Goal: Find specific page/section: Find specific page/section

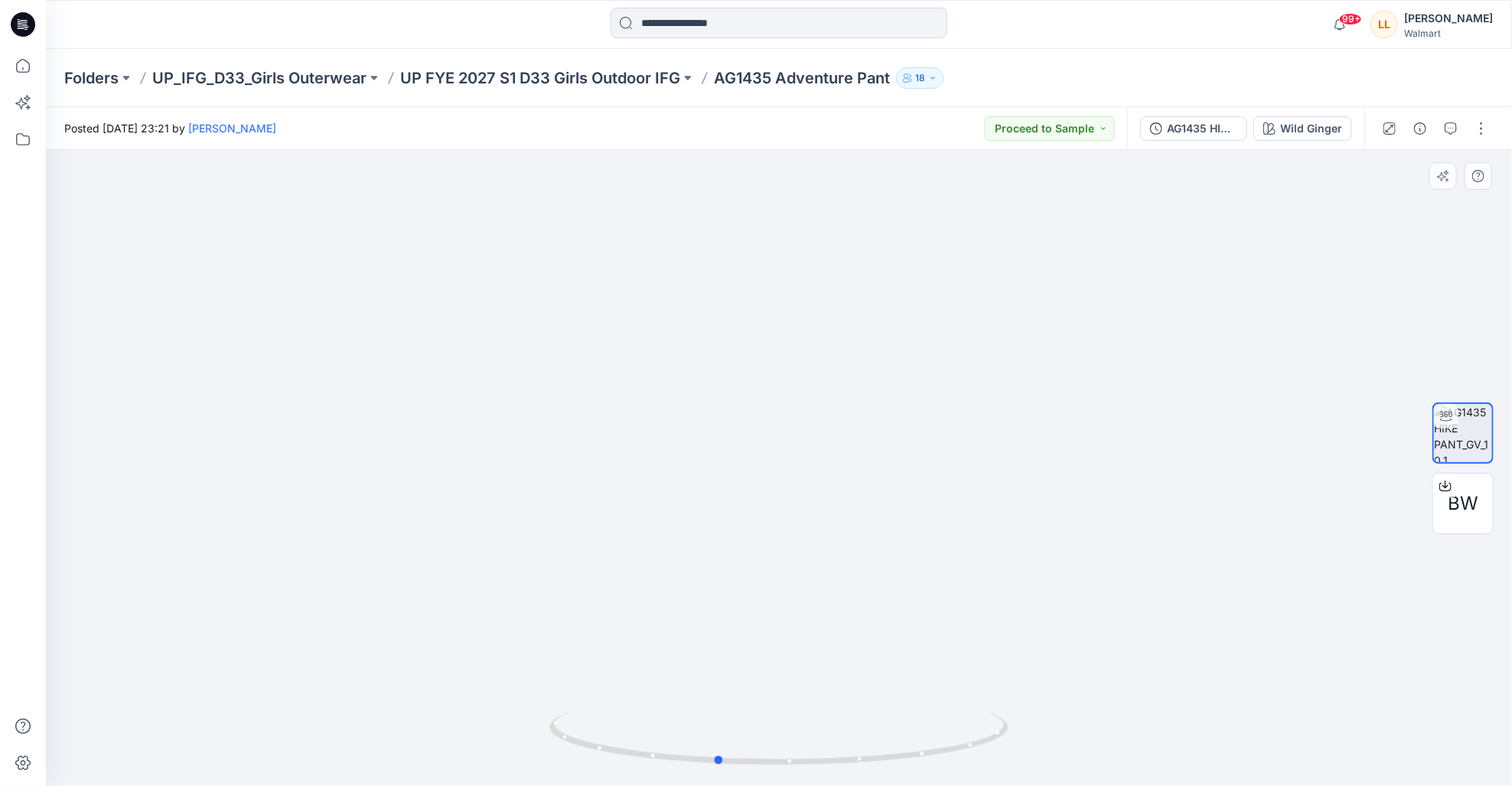
drag, startPoint x: 884, startPoint y: 573, endPoint x: 824, endPoint y: 570, distance: 60.1
click at [824, 570] on div at bounding box center [779, 468] width 1466 height 636
drag, startPoint x: 729, startPoint y: 585, endPoint x: 840, endPoint y: 587, distance: 111.0
click at [840, 587] on img at bounding box center [779, 452] width 702 height 667
drag, startPoint x: 767, startPoint y: 585, endPoint x: 803, endPoint y: 583, distance: 36.1
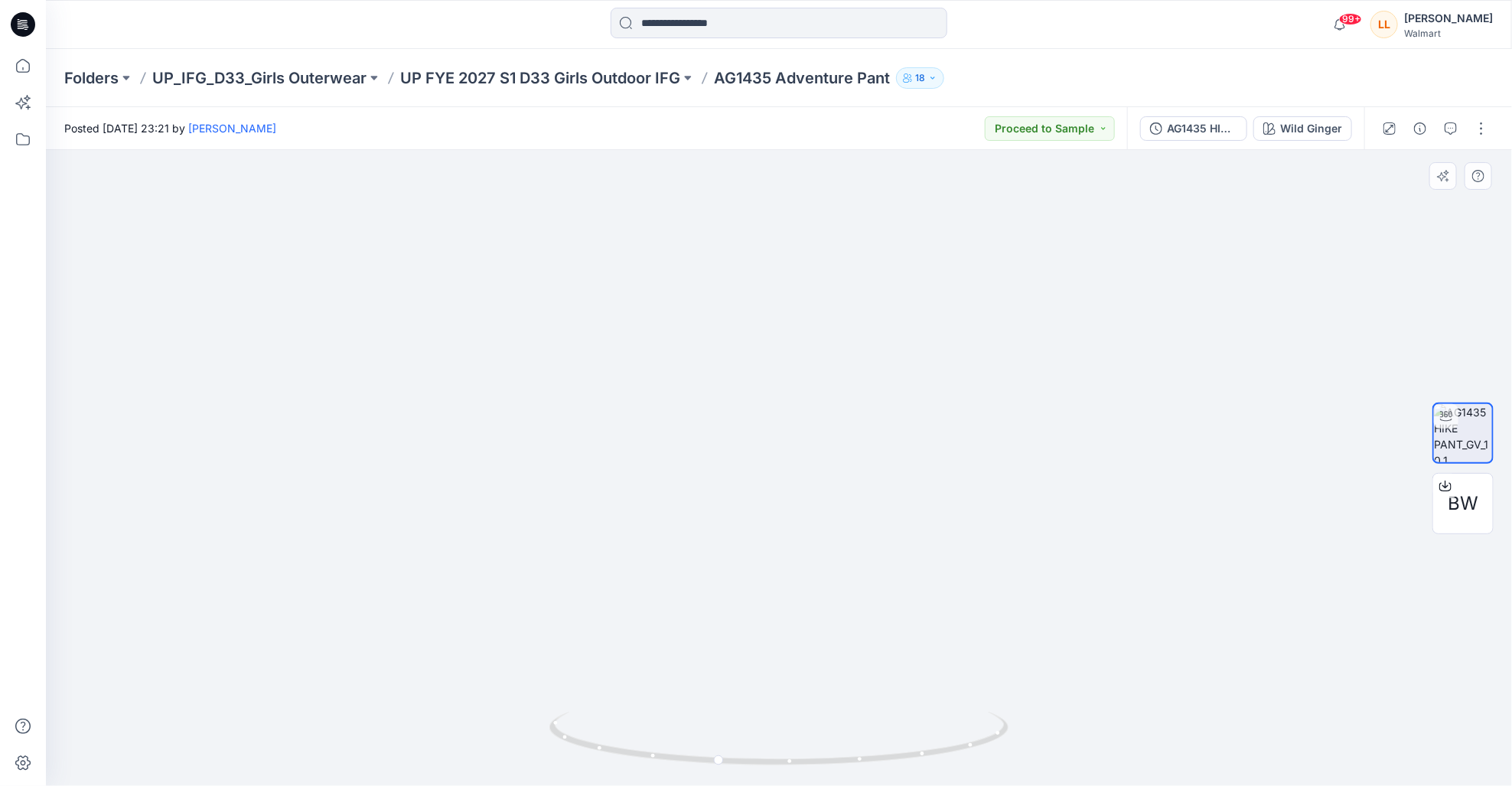
click at [803, 583] on img at bounding box center [779, 451] width 702 height 670
click at [726, 760] on icon at bounding box center [781, 741] width 463 height 57
drag, startPoint x: 718, startPoint y: 601, endPoint x: 762, endPoint y: 598, distance: 44.1
click at [762, 598] on img at bounding box center [779, 373] width 995 height 825
drag, startPoint x: 761, startPoint y: 571, endPoint x: 813, endPoint y: 559, distance: 53.4
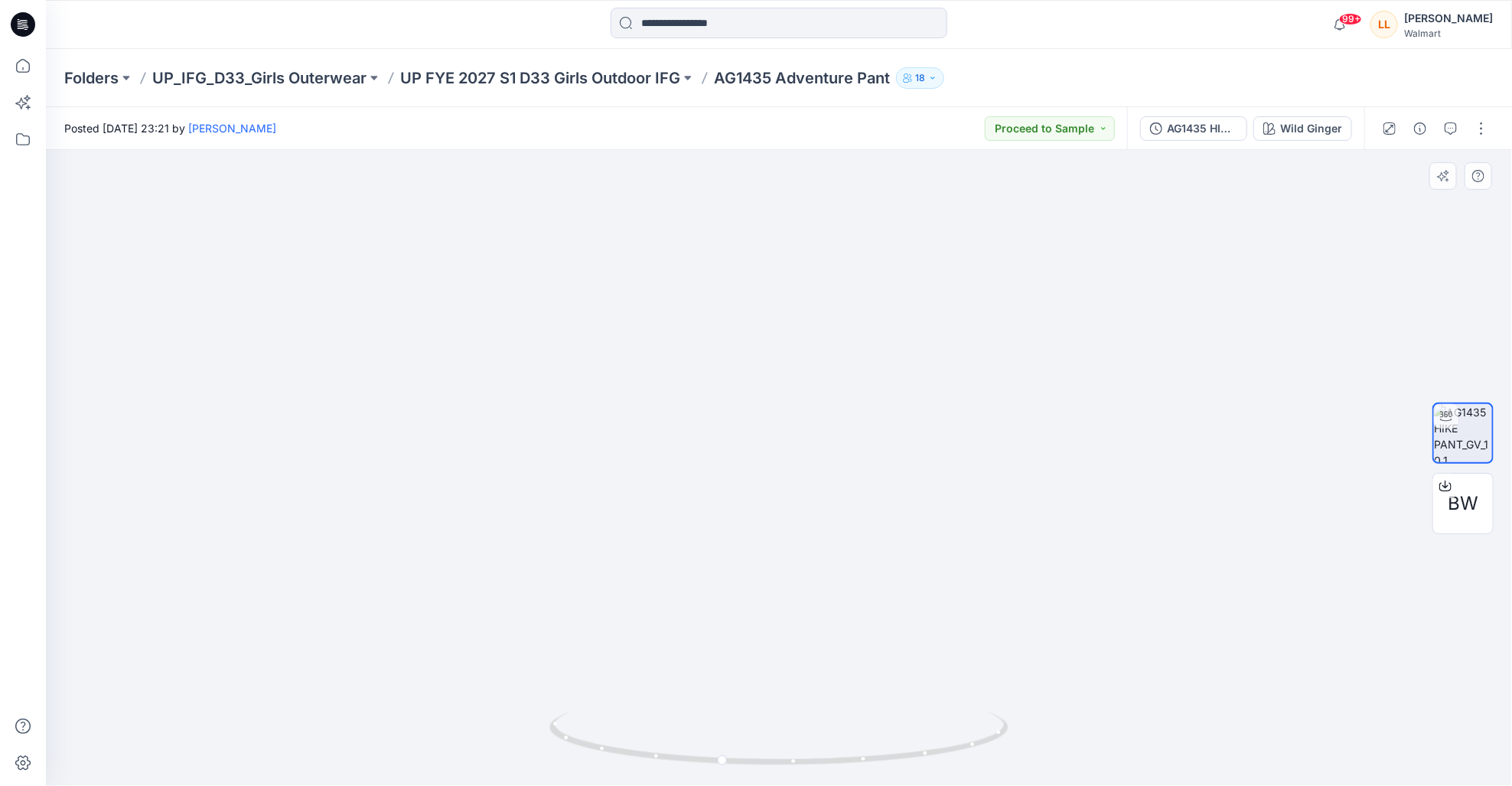
click at [813, 559] on img at bounding box center [779, 367] width 995 height 838
drag, startPoint x: 817, startPoint y: 521, endPoint x: 817, endPoint y: 427, distance: 94.0
click at [817, 427] on img at bounding box center [779, 306] width 995 height 957
click at [452, 67] on p "UP FYE 2027 S1 D33 Girls Outdoor IFG" at bounding box center [540, 77] width 280 height 22
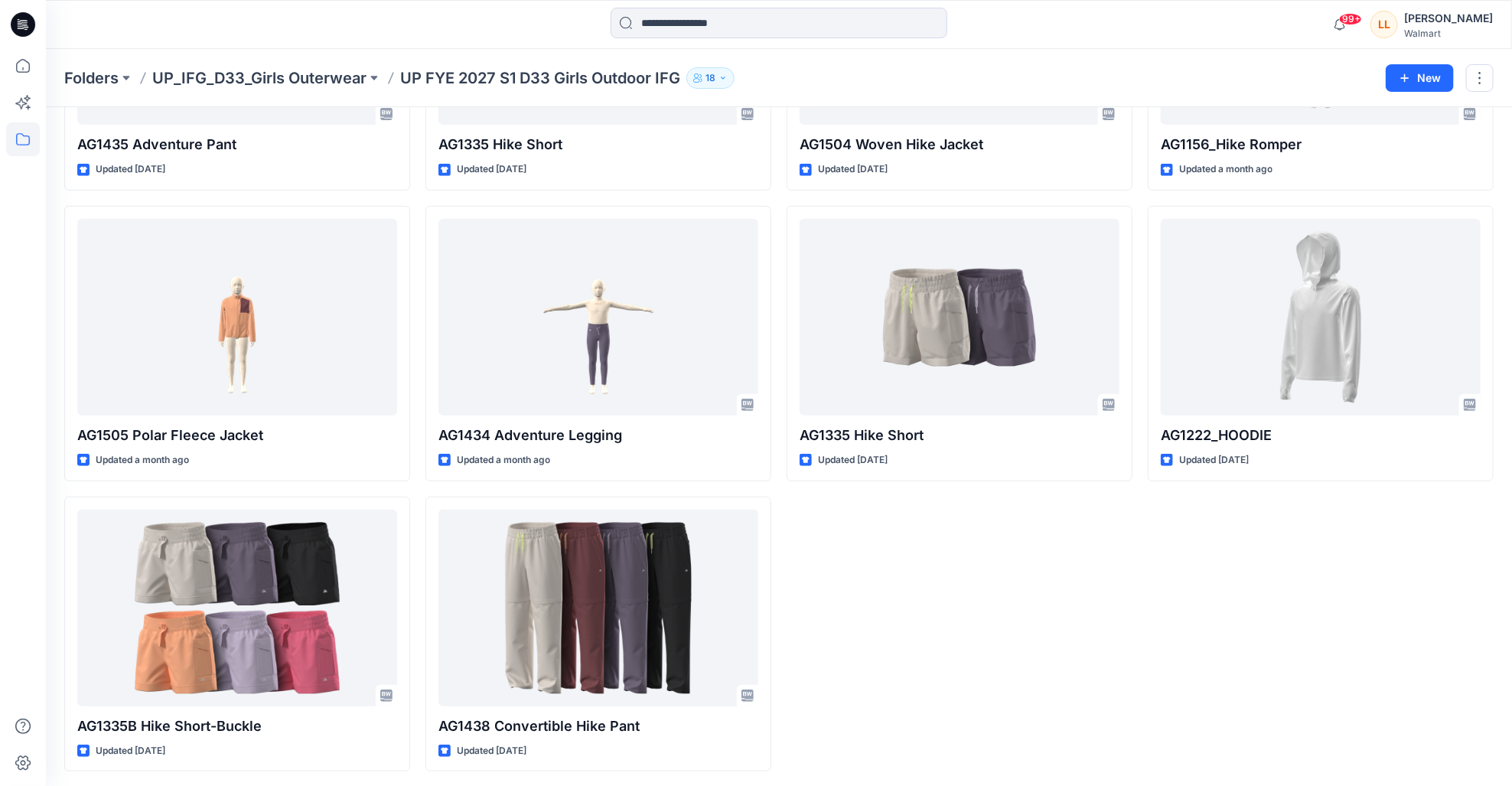
scroll to position [256, 0]
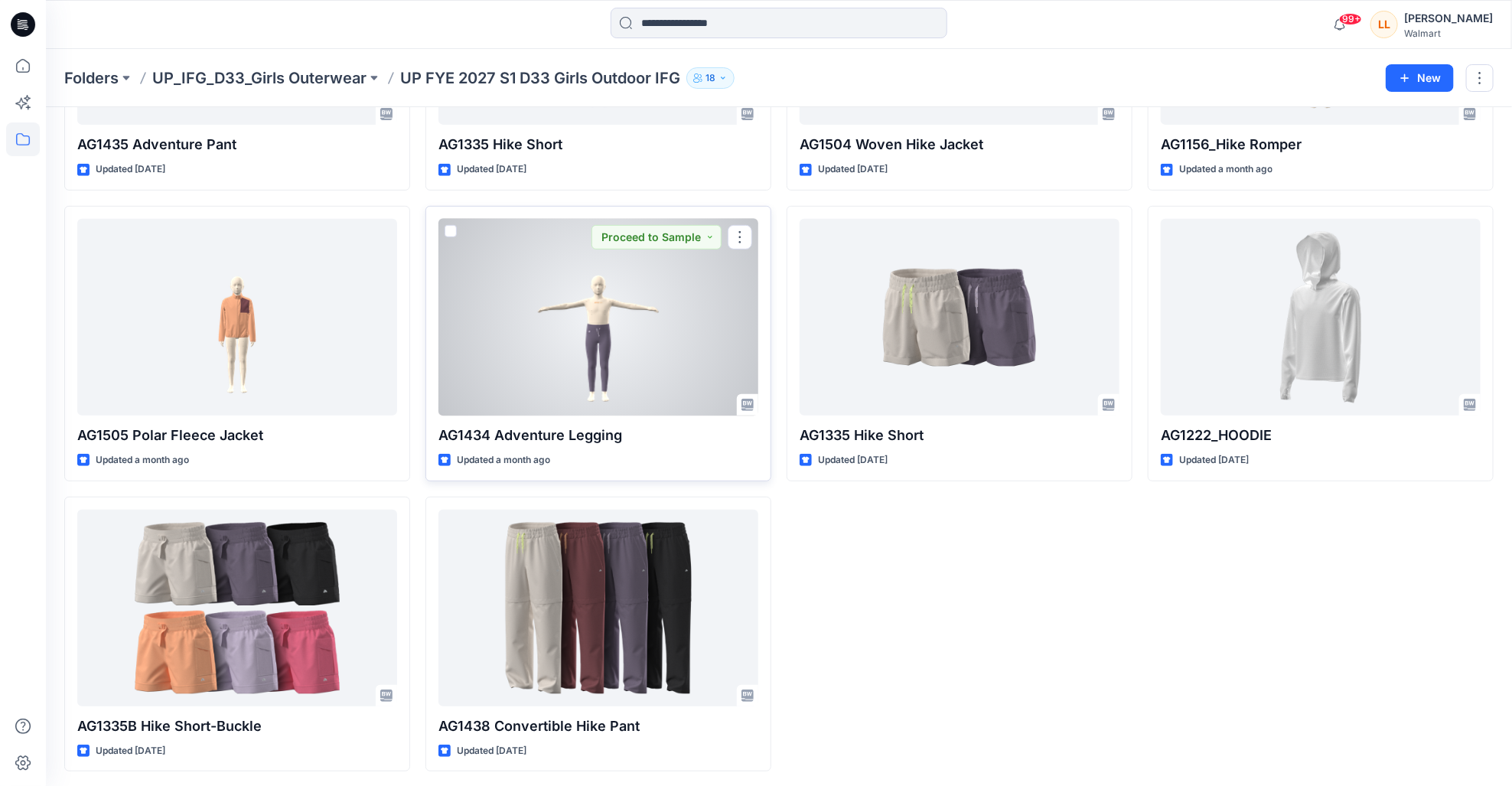
click at [627, 373] on div at bounding box center [598, 317] width 320 height 196
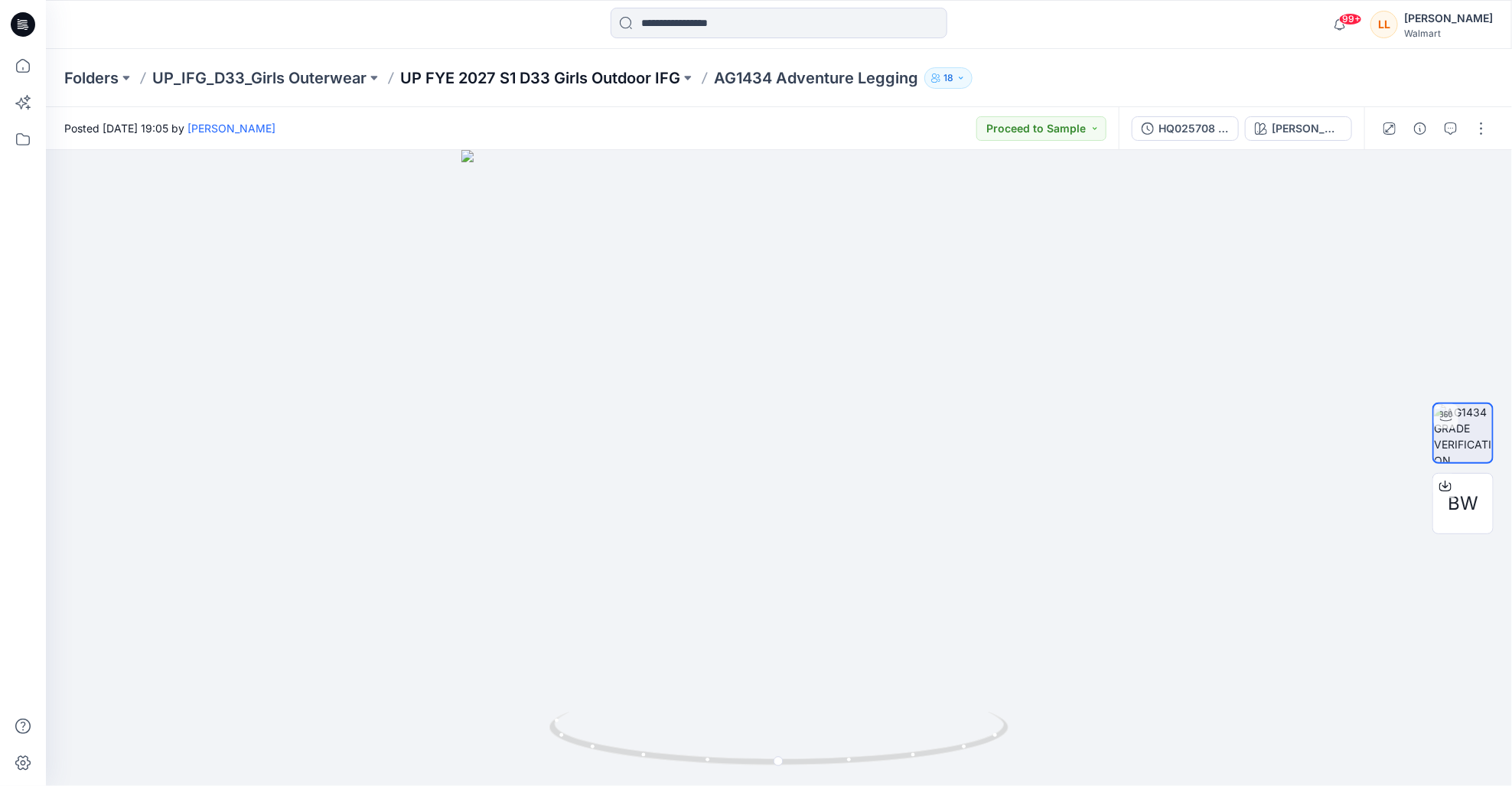
click at [572, 77] on p "UP FYE 2027 S1 D33 Girls Outdoor IFG" at bounding box center [540, 77] width 280 height 22
